Goal: Task Accomplishment & Management: Manage account settings

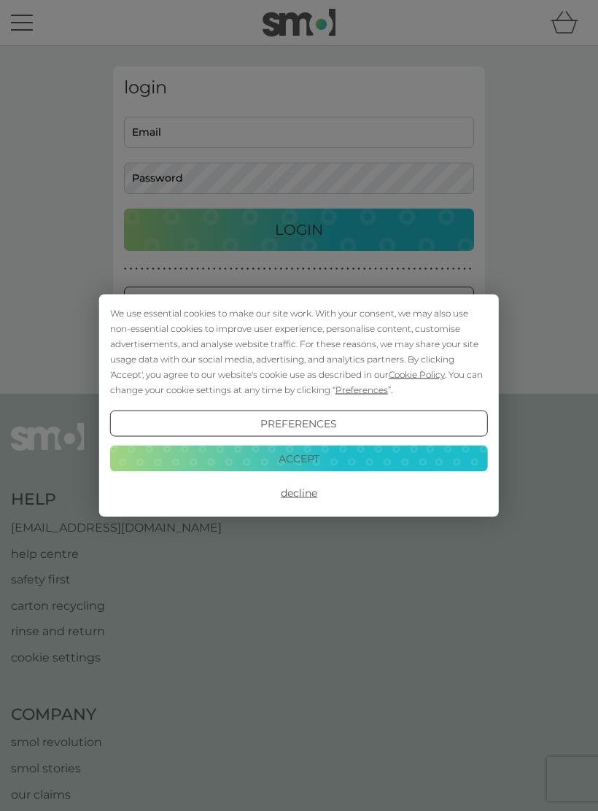
click at [319, 454] on button "Accept" at bounding box center [299, 458] width 378 height 26
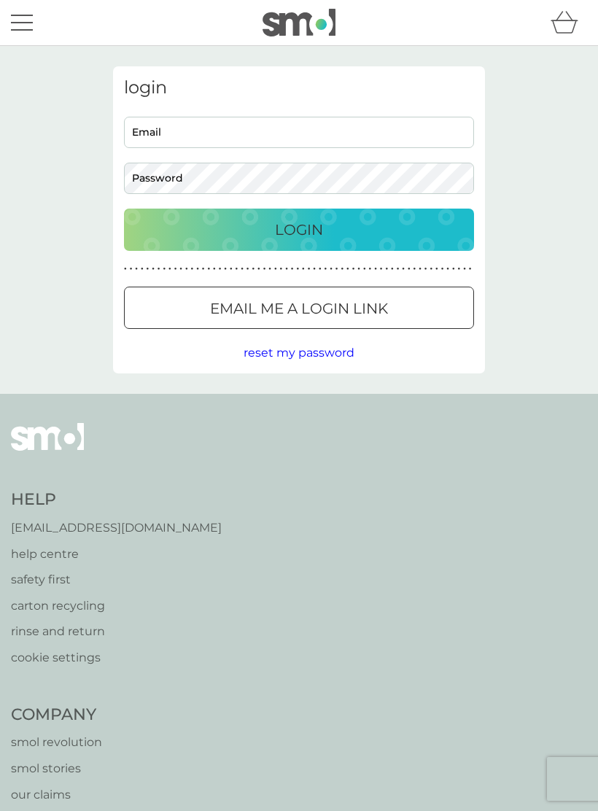
click at [199, 137] on input "Email" at bounding box center [299, 132] width 350 height 31
type input "[EMAIL_ADDRESS][DOMAIN_NAME]"
click at [299, 229] on button "Login" at bounding box center [299, 229] width 350 height 42
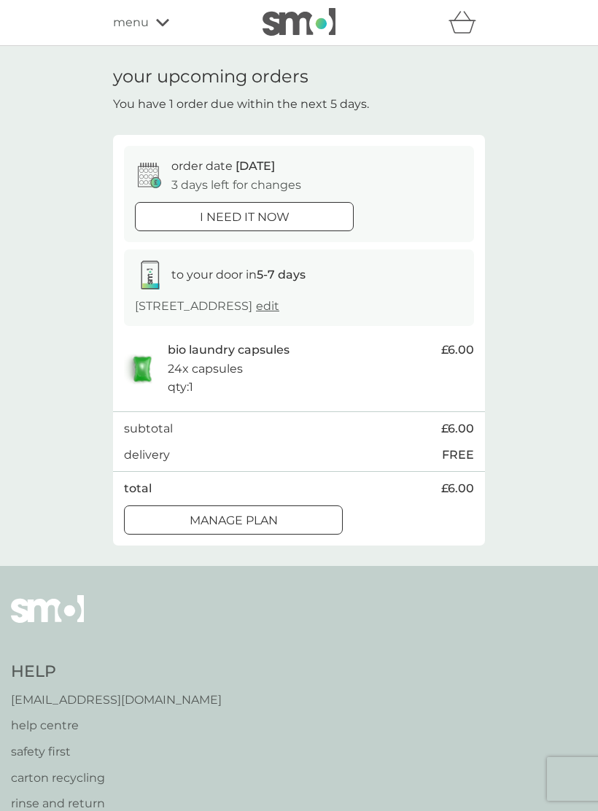
click at [285, 530] on div "Manage plan" at bounding box center [233, 520] width 217 height 19
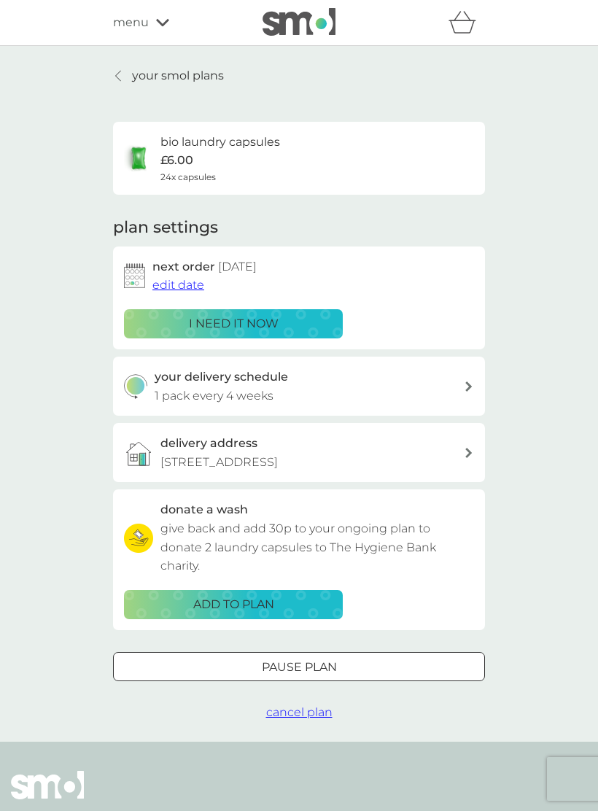
click at [476, 378] on div "your delivery schedule 1 pack every 4 weeks" at bounding box center [299, 385] width 372 height 59
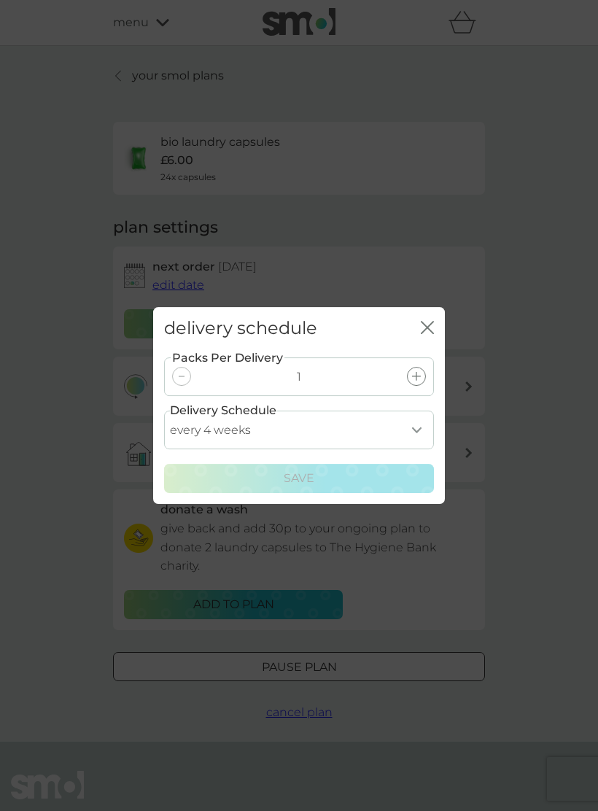
click at [422, 430] on select "every 1 week every 2 weeks every 3 weeks every 4 weeks every 5 weeks every 6 we…" at bounding box center [299, 429] width 270 height 39
select select "35"
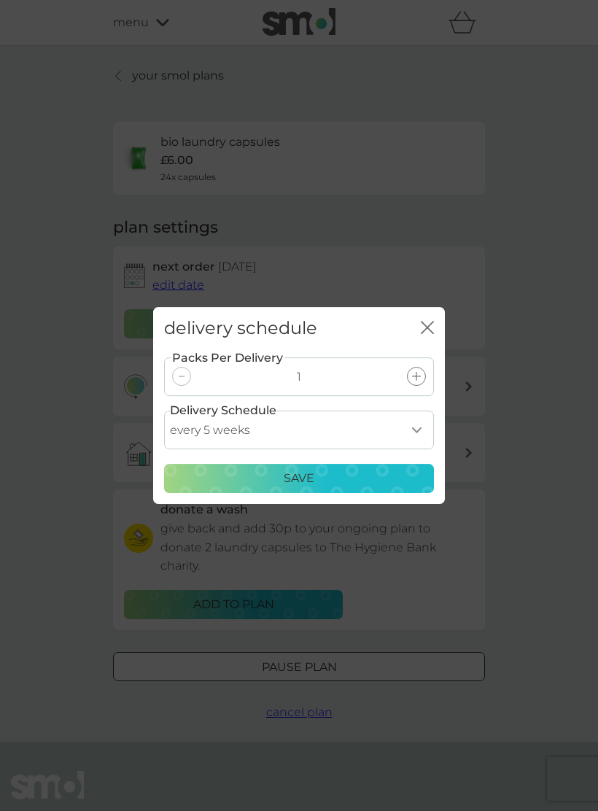
click at [315, 477] on div "Save" at bounding box center [299, 478] width 251 height 19
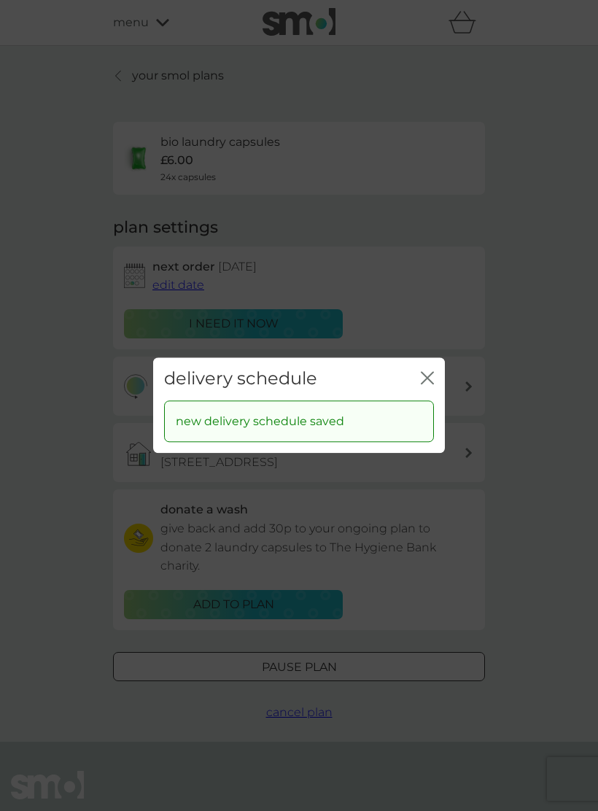
click at [436, 370] on div "delivery schedule close" at bounding box center [299, 378] width 292 height 43
click at [375, 418] on div "new delivery schedule saved" at bounding box center [299, 421] width 270 height 42
click at [431, 372] on icon "close" at bounding box center [427, 377] width 13 height 13
